Goal: Navigation & Orientation: Find specific page/section

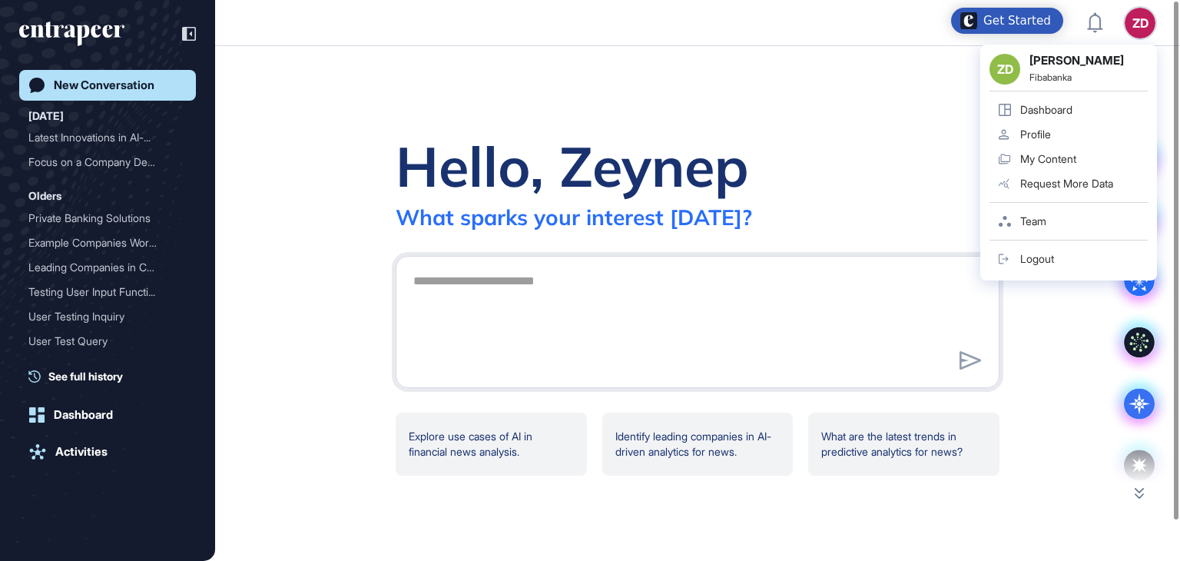
click at [1134, 37] on div "ZD ZD [PERSON_NAME] Fibabanka Dashboard Profile My Content Request More Data Te…" at bounding box center [1139, 23] width 31 height 31
click at [1024, 213] on link "Team" at bounding box center [1068, 221] width 158 height 25
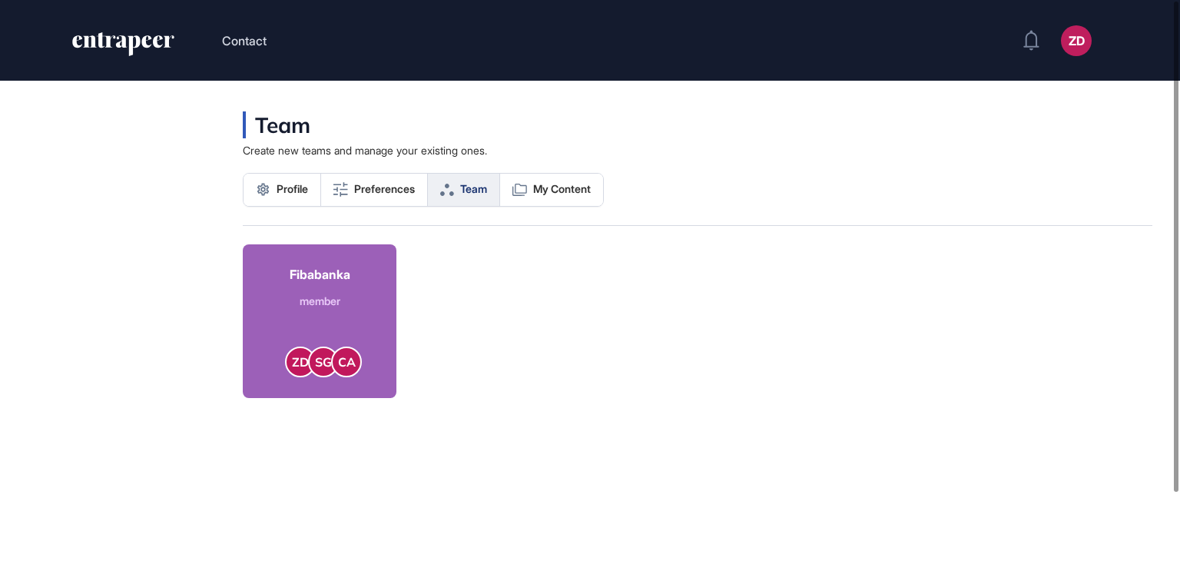
click at [314, 293] on div "member" at bounding box center [320, 301] width 61 height 16
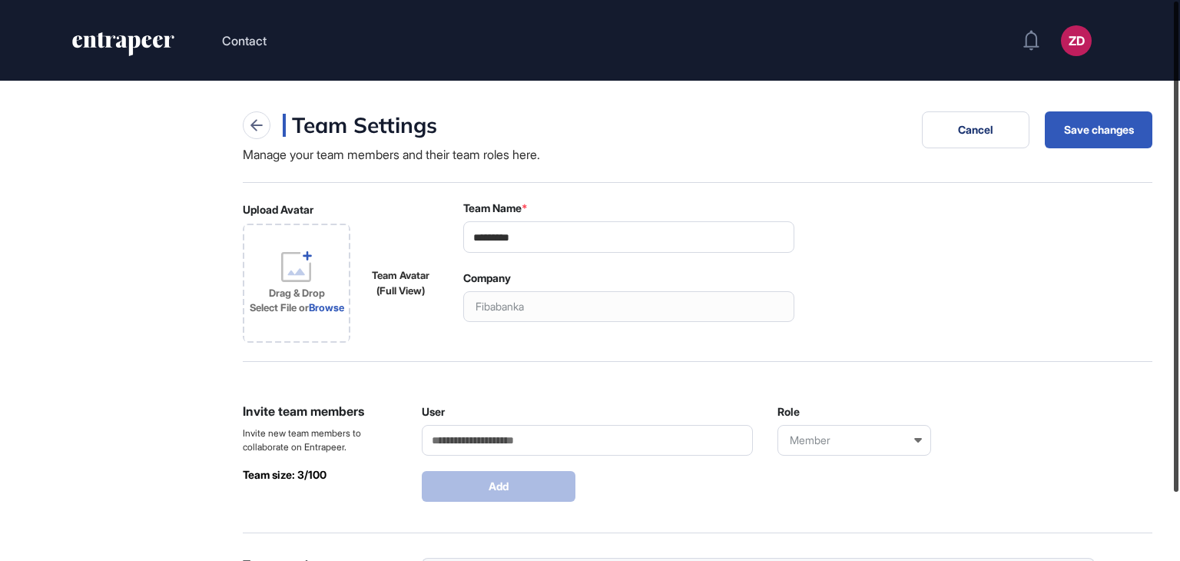
drag, startPoint x: 1179, startPoint y: 282, endPoint x: 1161, endPoint y: 121, distance: 162.2
click at [1161, 121] on div "Contact ZD Dashboard Profile My Content Request More Data Team Create new teams…" at bounding box center [590, 280] width 1180 height 561
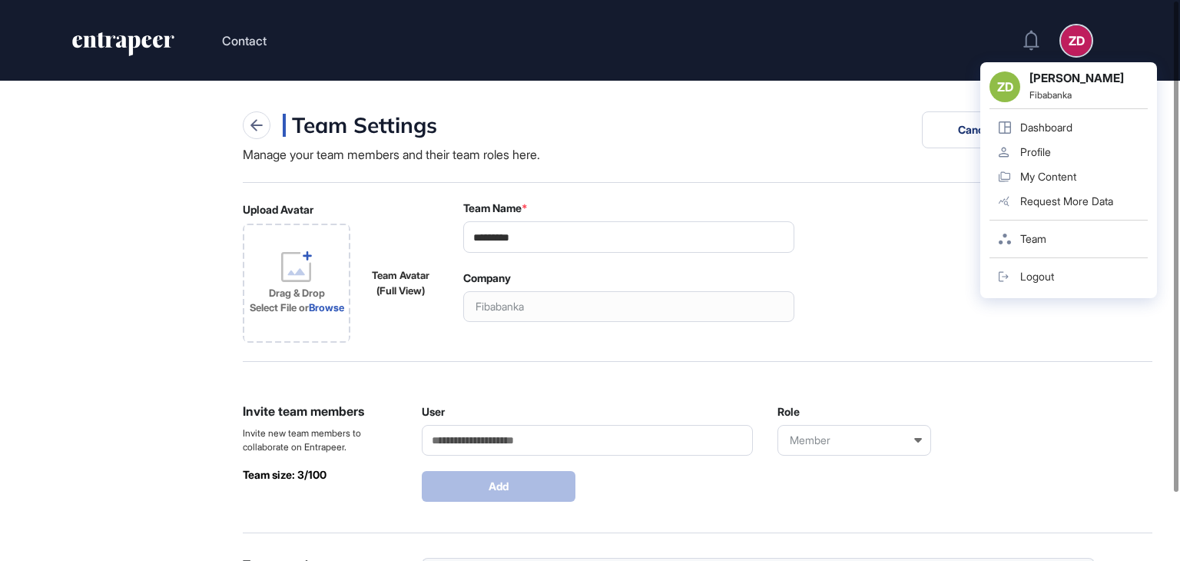
click at [1074, 47] on div "ZD" at bounding box center [1076, 40] width 31 height 31
click at [1033, 246] on link "Team" at bounding box center [1068, 239] width 158 height 25
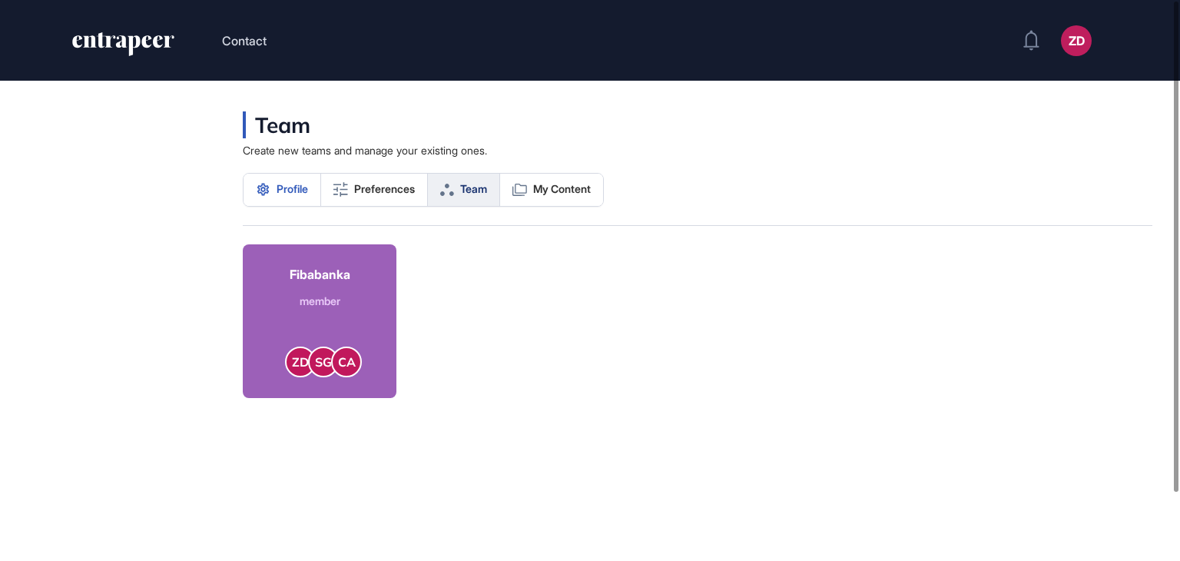
click at [319, 187] on link "Profile" at bounding box center [282, 190] width 78 height 32
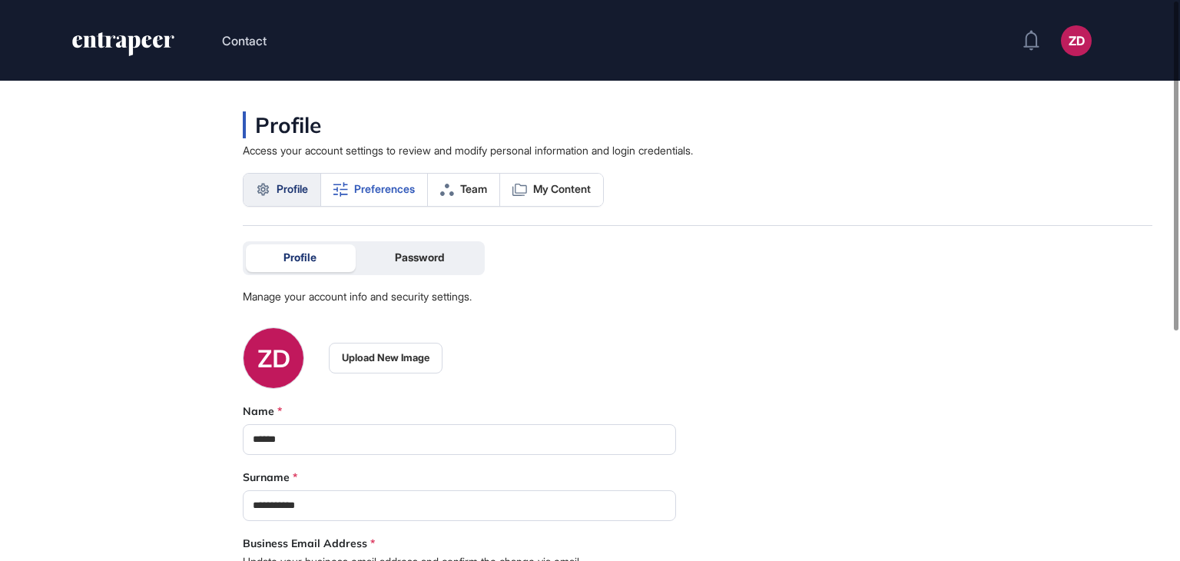
click at [347, 188] on icon at bounding box center [340, 189] width 15 height 15
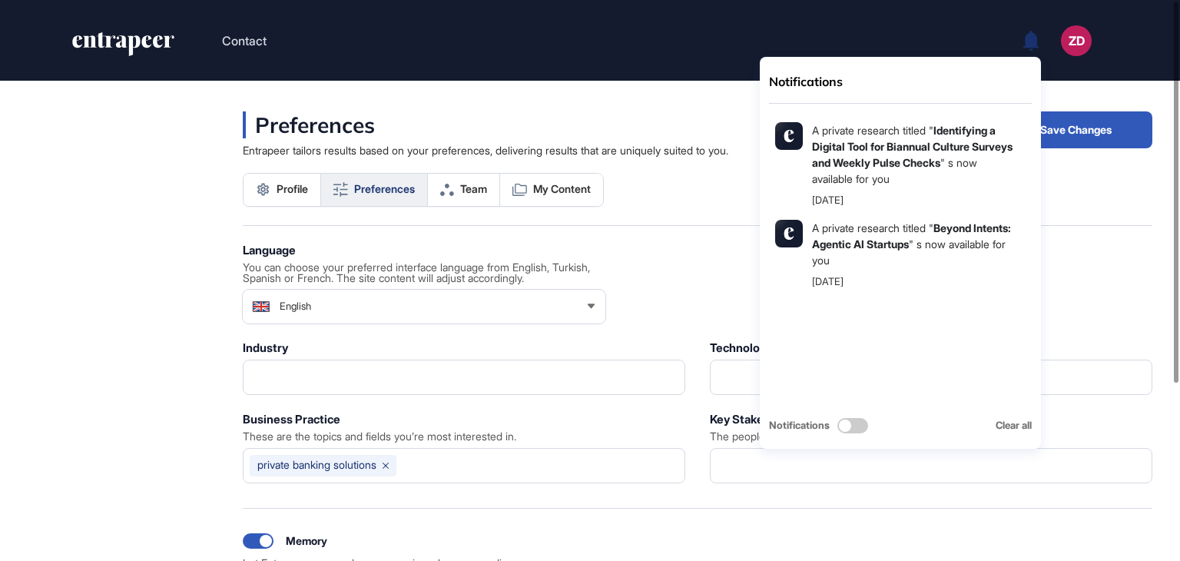
click at [1035, 39] on icon at bounding box center [1030, 40] width 15 height 20
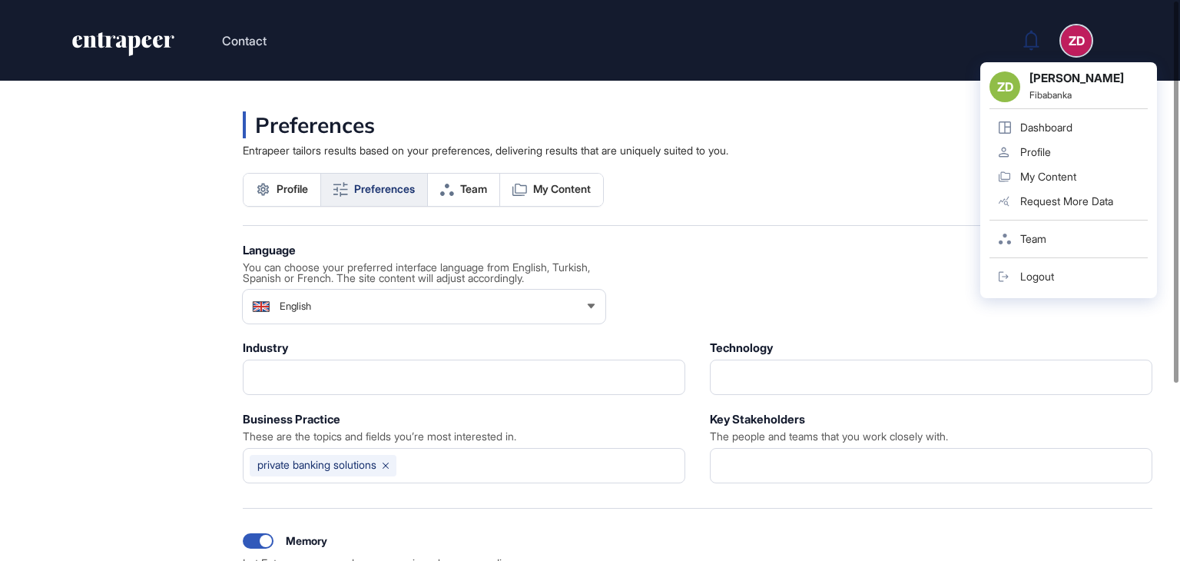
click at [1091, 50] on header "Contact ZD ZD [PERSON_NAME] Fibabanka Dashboard Profile My Content Request More…" at bounding box center [590, 40] width 1180 height 81
click at [1080, 46] on div "ZD" at bounding box center [1076, 40] width 31 height 31
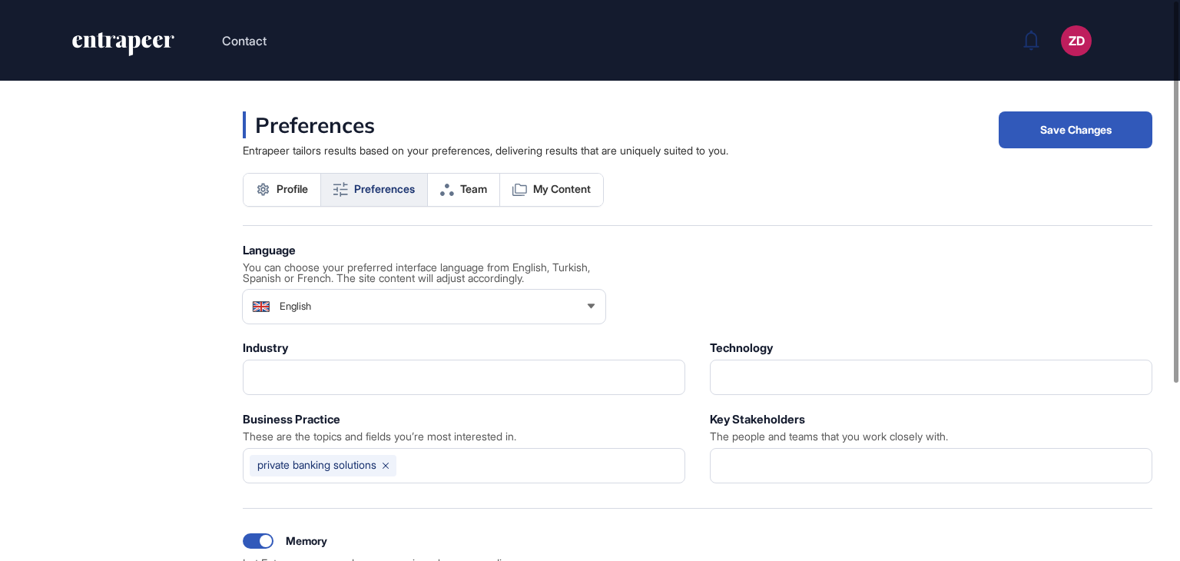
click at [150, 47] on icon "entrapeer-logo" at bounding box center [123, 44] width 105 height 25
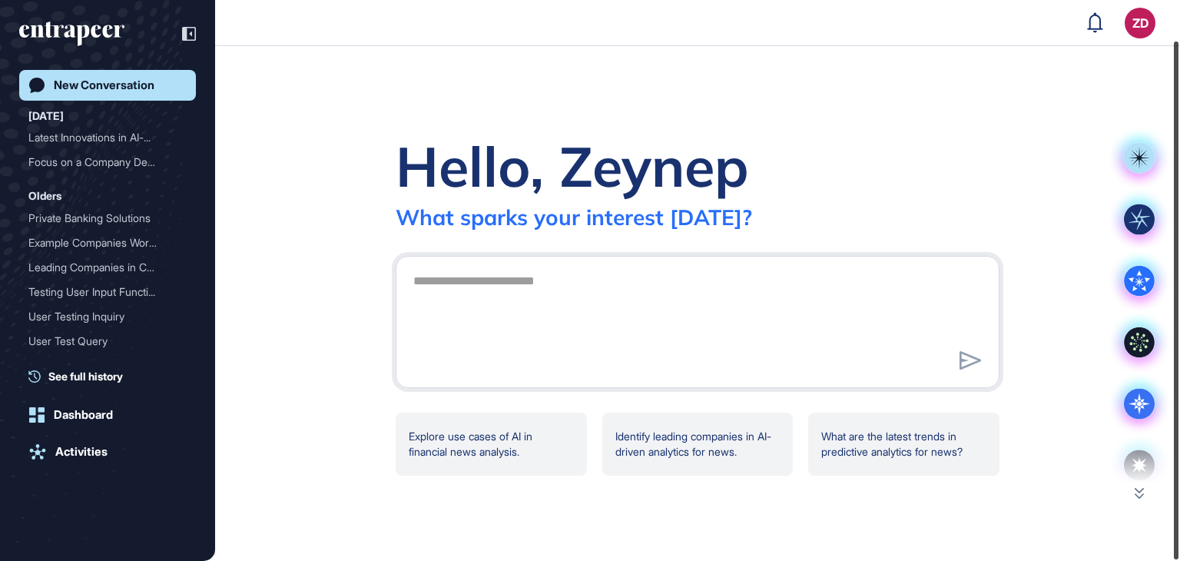
scroll to position [43, 0]
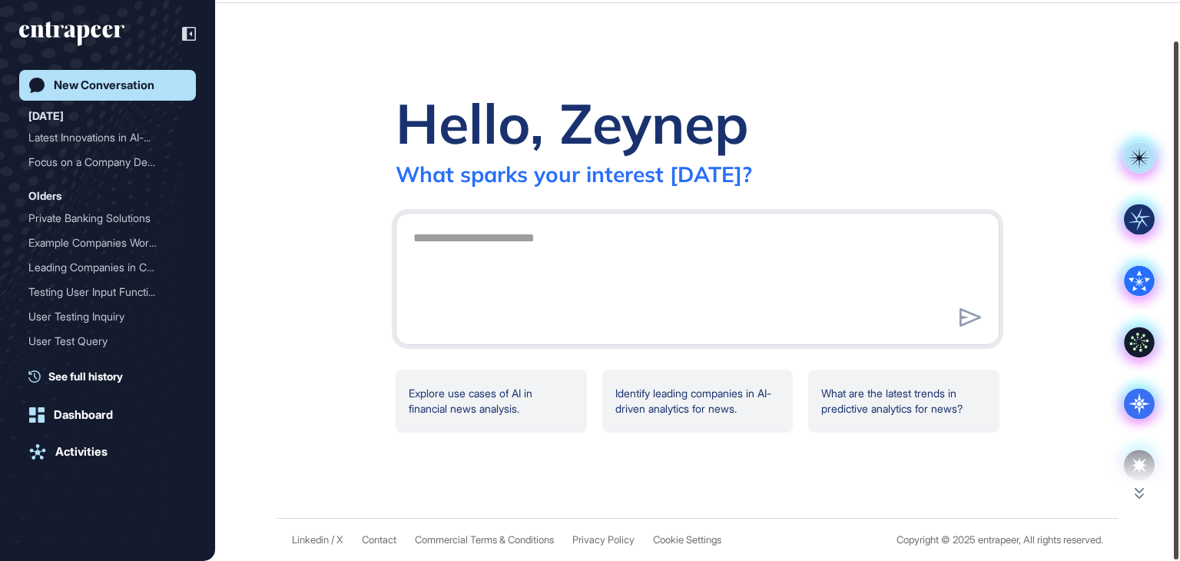
drag, startPoint x: 1170, startPoint y: 167, endPoint x: 1173, endPoint y: 290, distance: 122.9
click at [1173, 290] on div at bounding box center [1175, 300] width 5 height 518
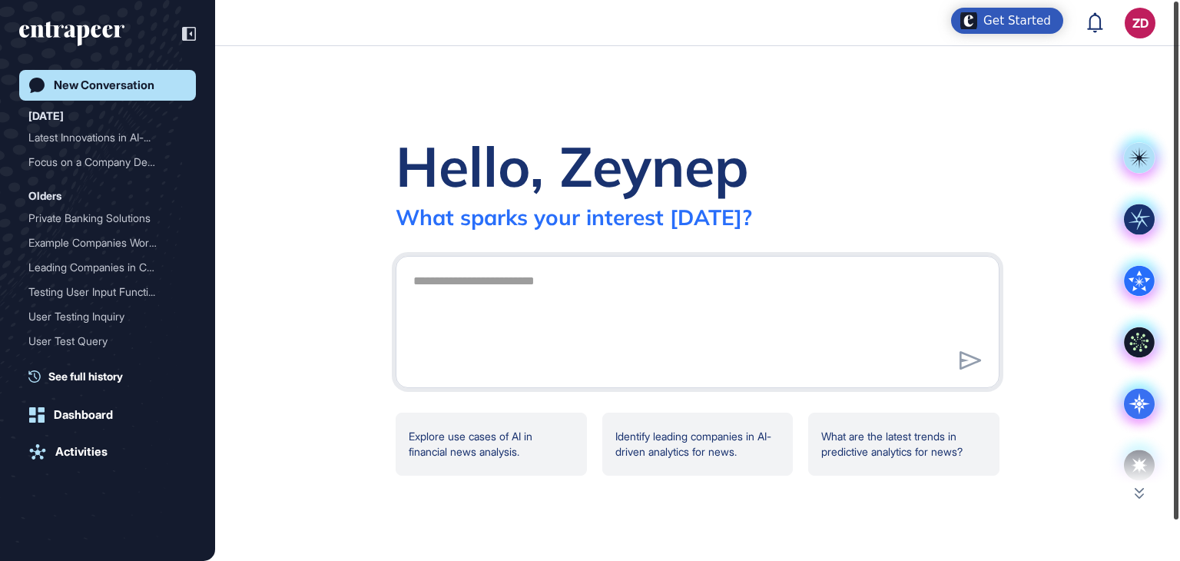
drag, startPoint x: 1179, startPoint y: 243, endPoint x: 1171, endPoint y: 143, distance: 100.9
click at [1173, 143] on div at bounding box center [1175, 261] width 5 height 518
drag, startPoint x: 1171, startPoint y: 143, endPoint x: 1161, endPoint y: 72, distance: 71.4
click at [1161, 72] on div "ZD Dashboard Profile My Content Request More Data New Conversation [DATE] Lates…" at bounding box center [590, 280] width 1180 height 561
